Goal: Task Accomplishment & Management: Complete application form

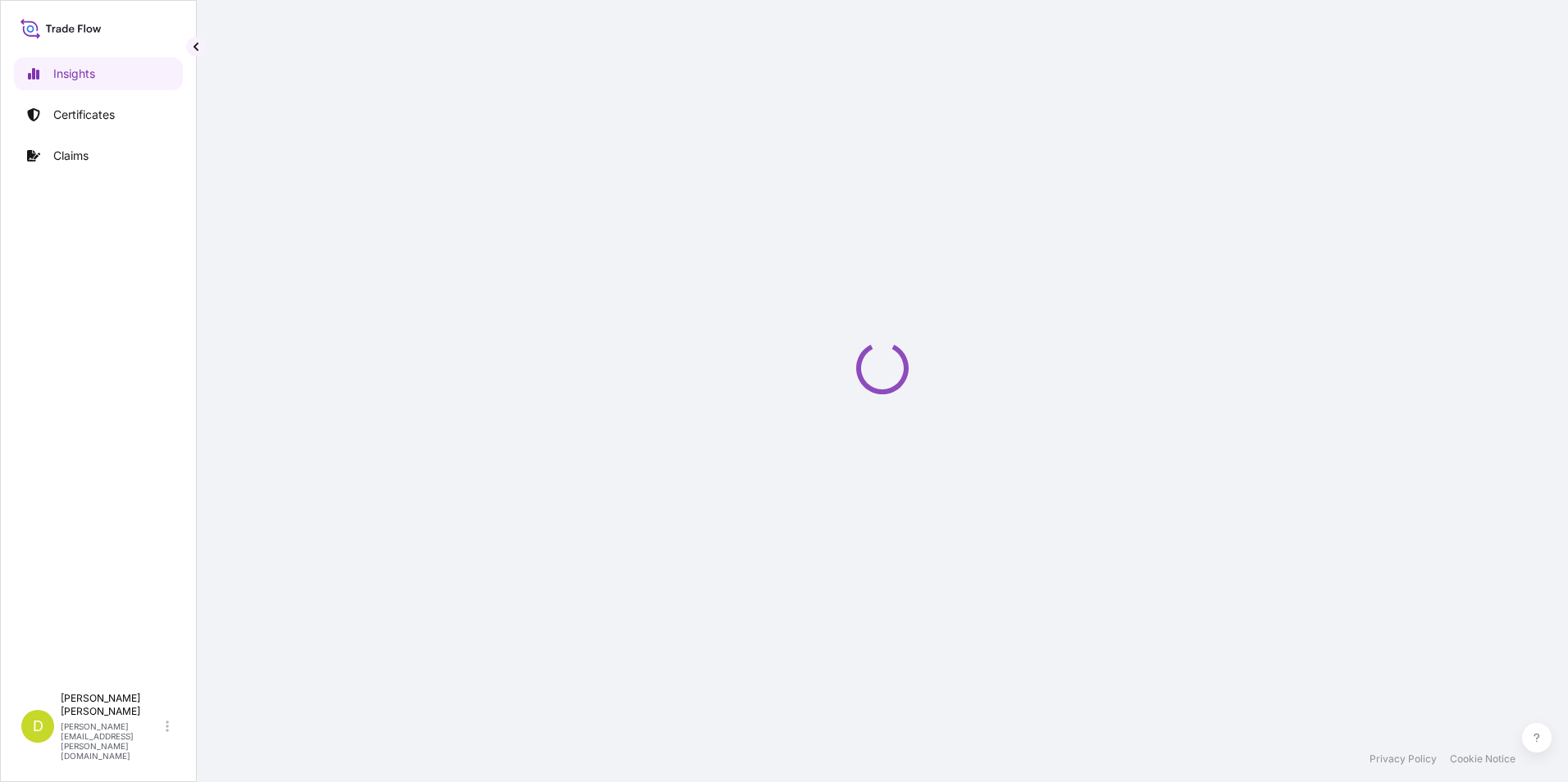
select select "2025"
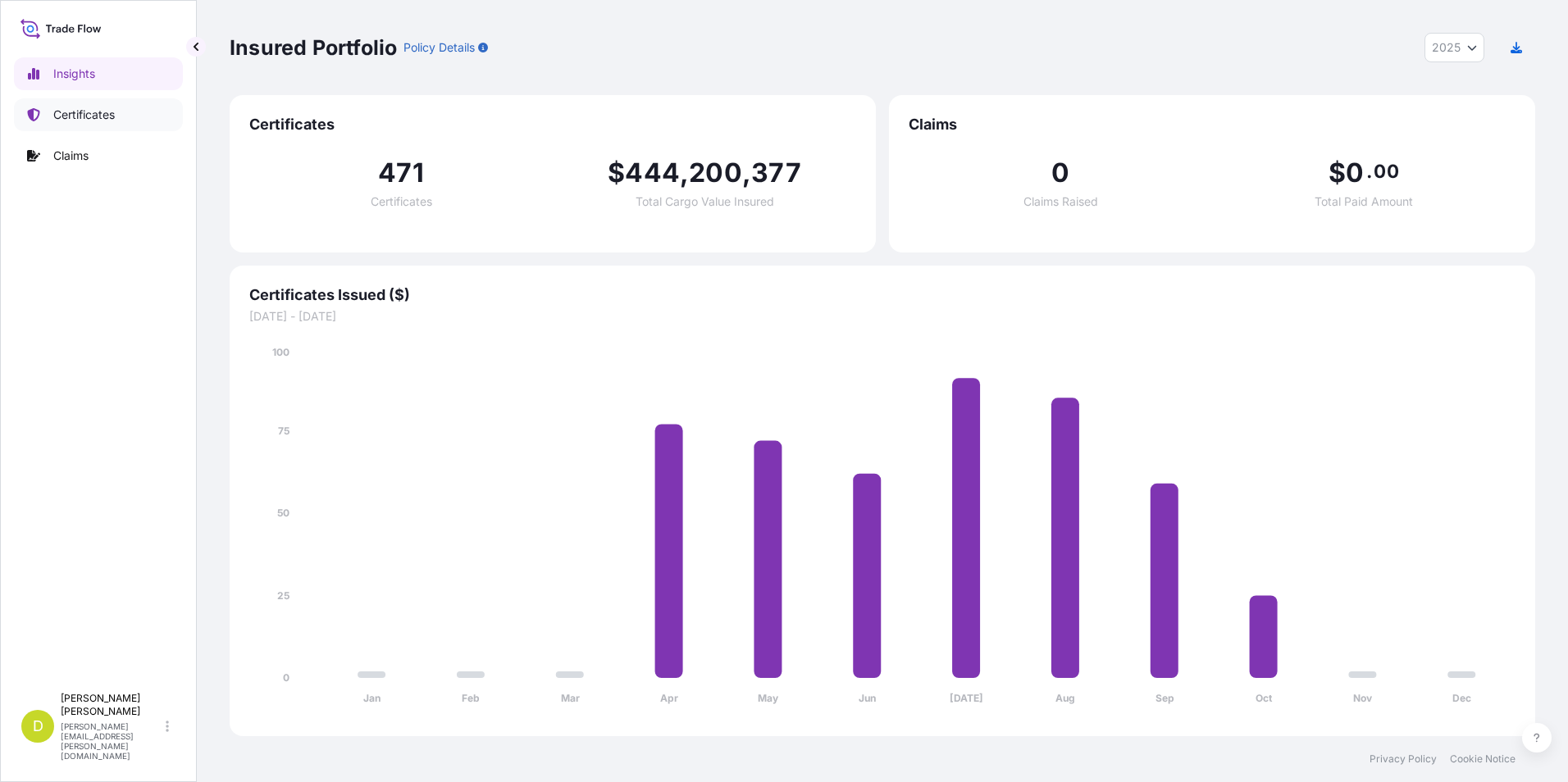
click at [125, 115] on link "Certificates" at bounding box center [98, 115] width 169 height 33
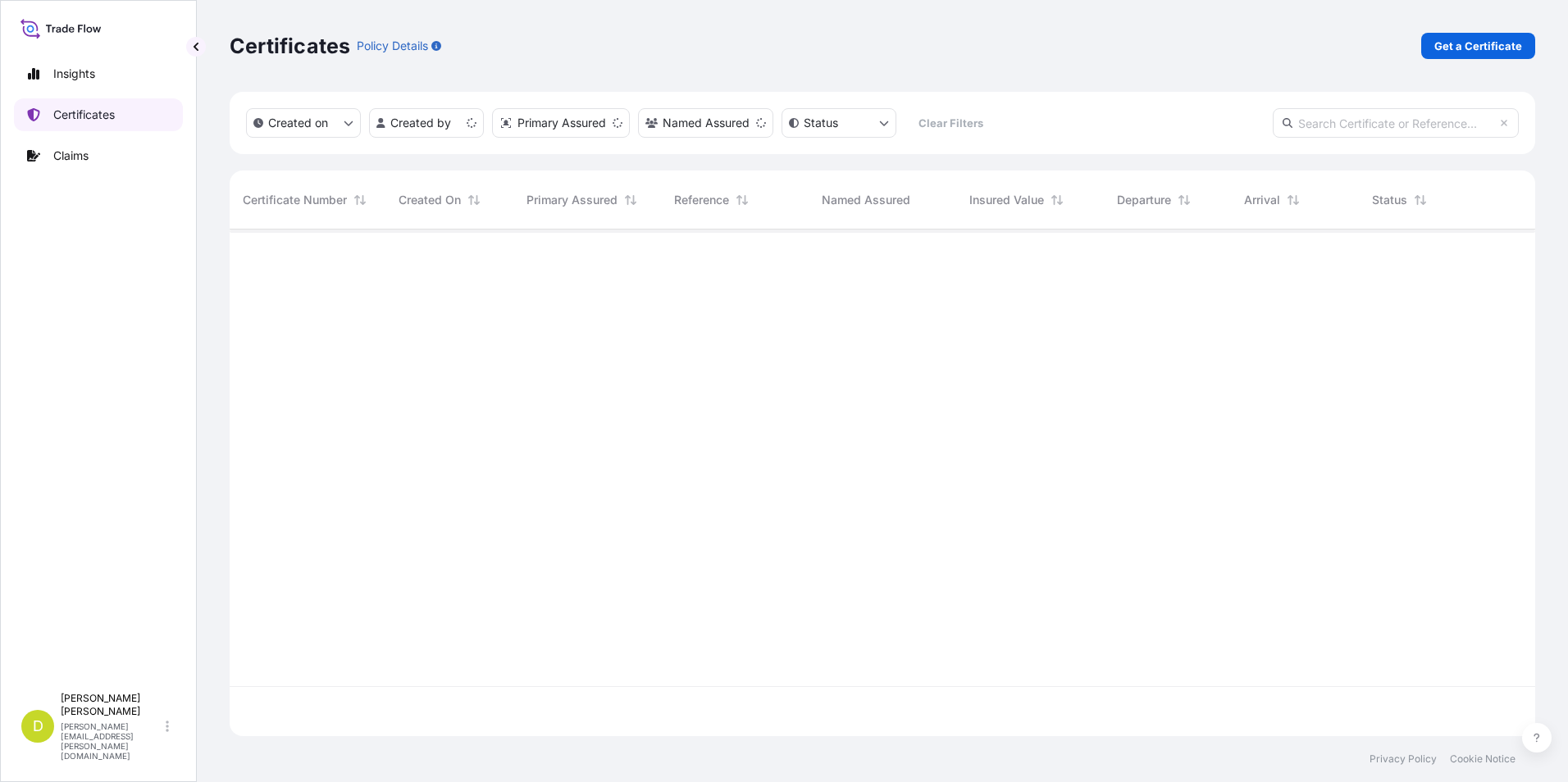
scroll to position [503, 1293]
click at [1473, 34] on link "Get a Certificate" at bounding box center [1477, 45] width 114 height 27
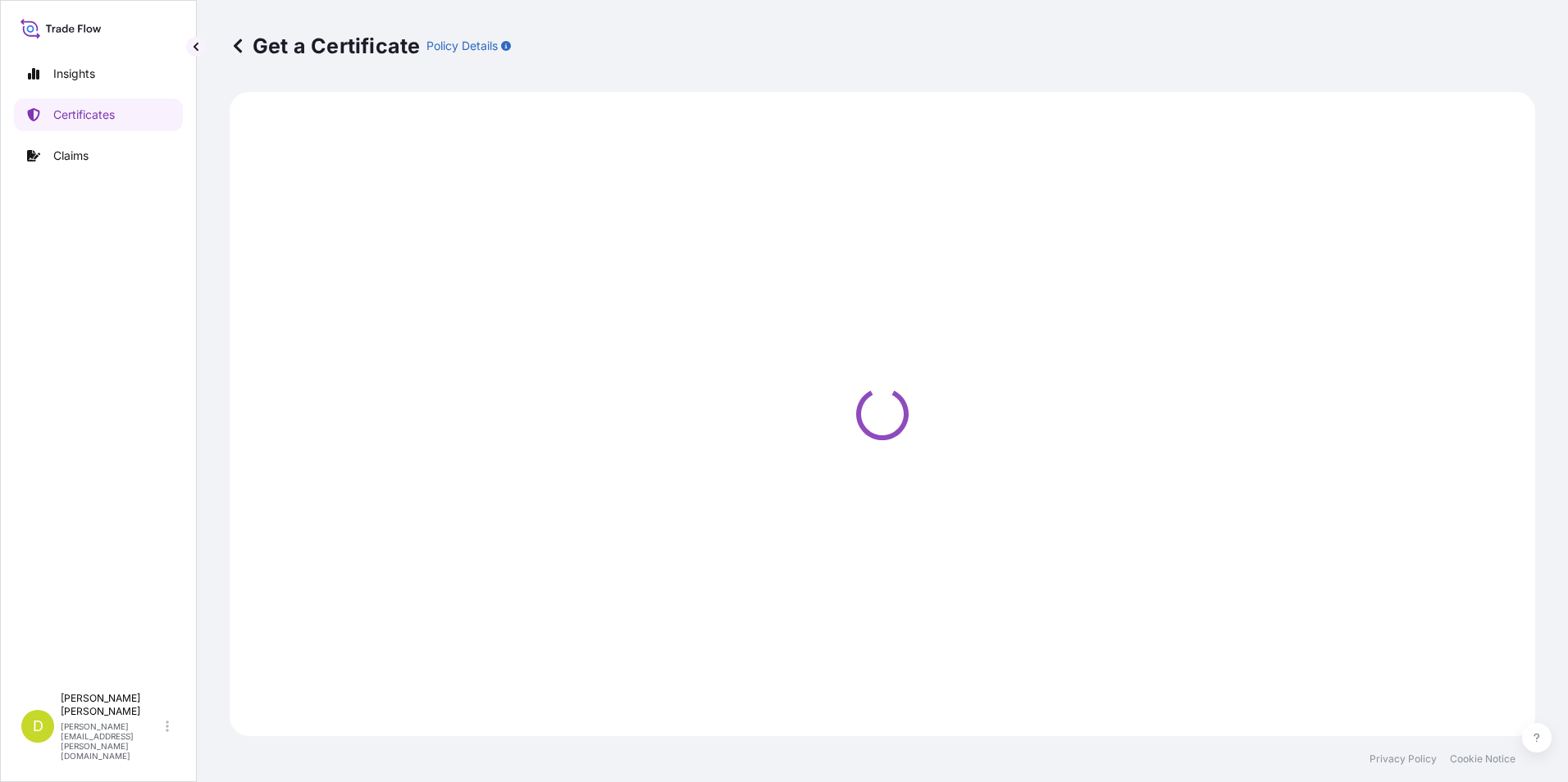
select select "Barge"
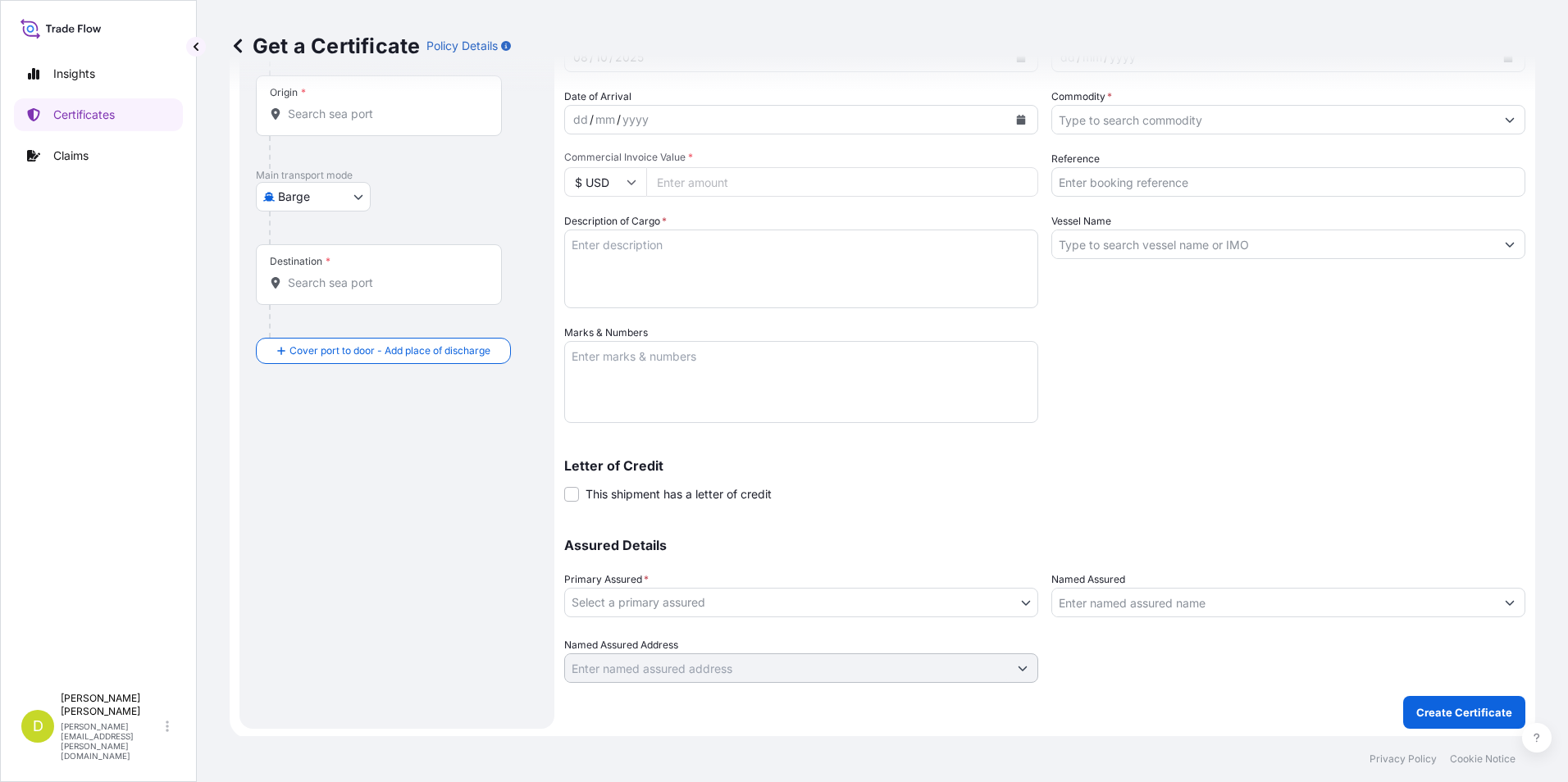
scroll to position [140, 0]
